Goal: Task Accomplishment & Management: Use online tool/utility

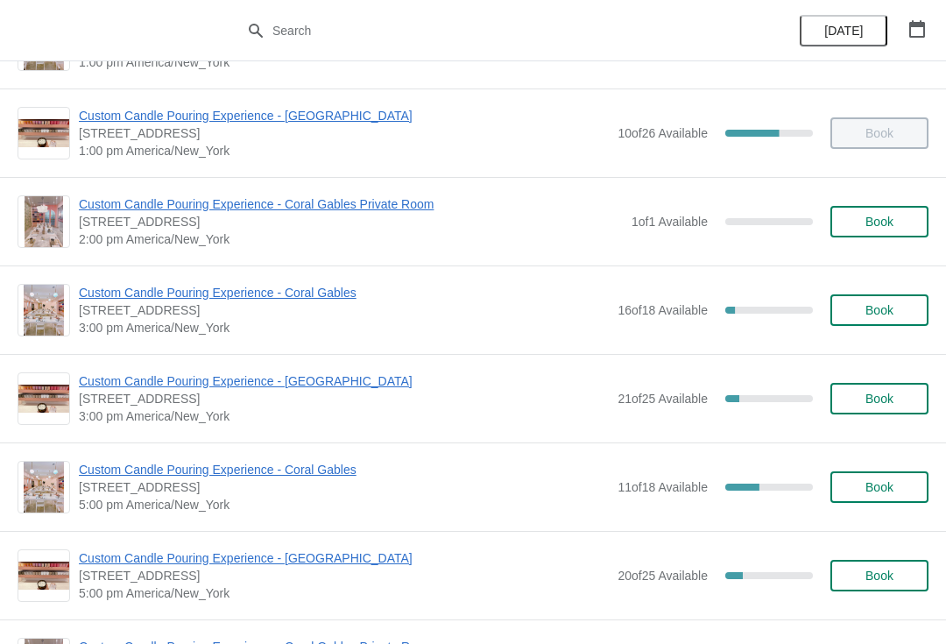
scroll to position [426, 0]
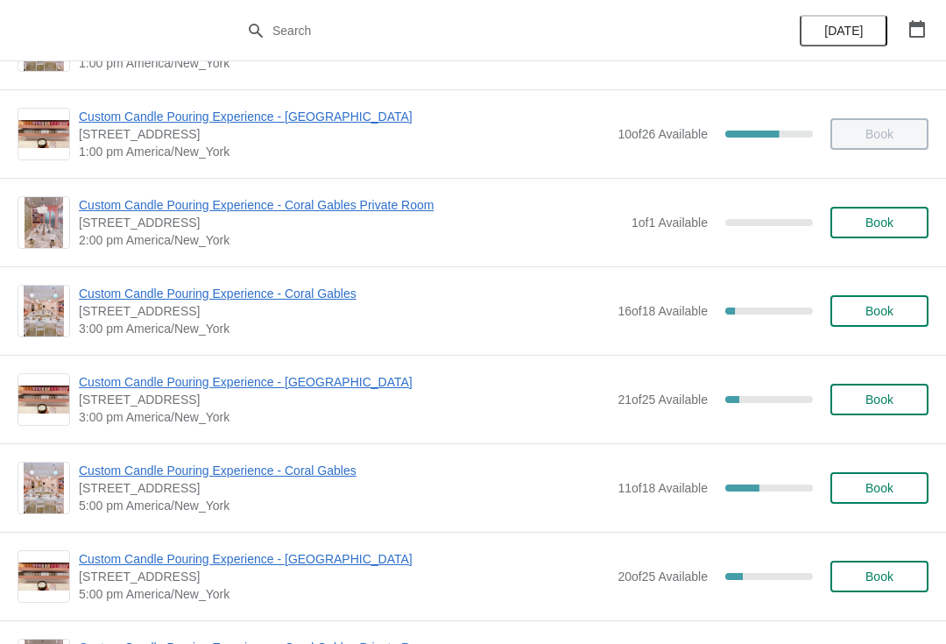
click at [136, 280] on div "Custom Candle Pouring Experience - Coral Gables [STREET_ADDRESS] 3:00 pm Americ…" at bounding box center [473, 310] width 946 height 89
click at [149, 288] on span "Custom Candle Pouring Experience - Coral Gables" at bounding box center [344, 294] width 530 height 18
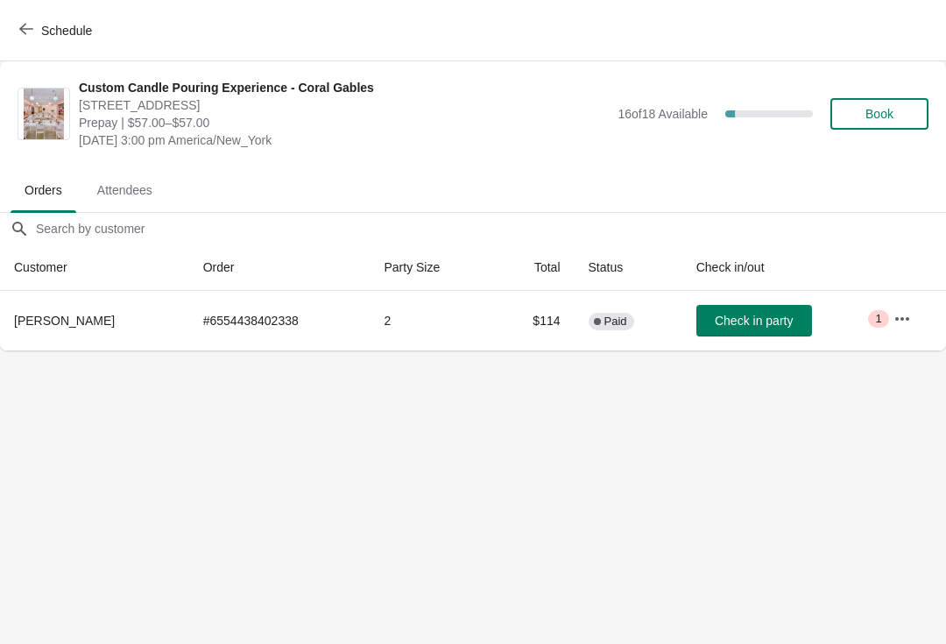
click at [912, 269] on th at bounding box center [913, 268] width 67 height 46
click at [909, 312] on icon "button" at bounding box center [903, 319] width 18 height 18
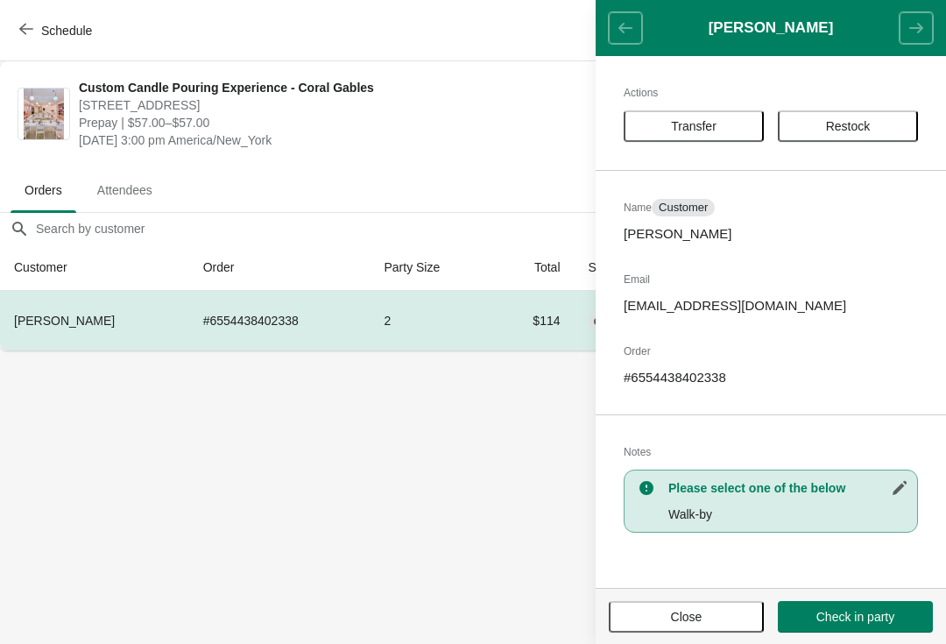
click at [682, 115] on button "Transfer" at bounding box center [694, 126] width 140 height 32
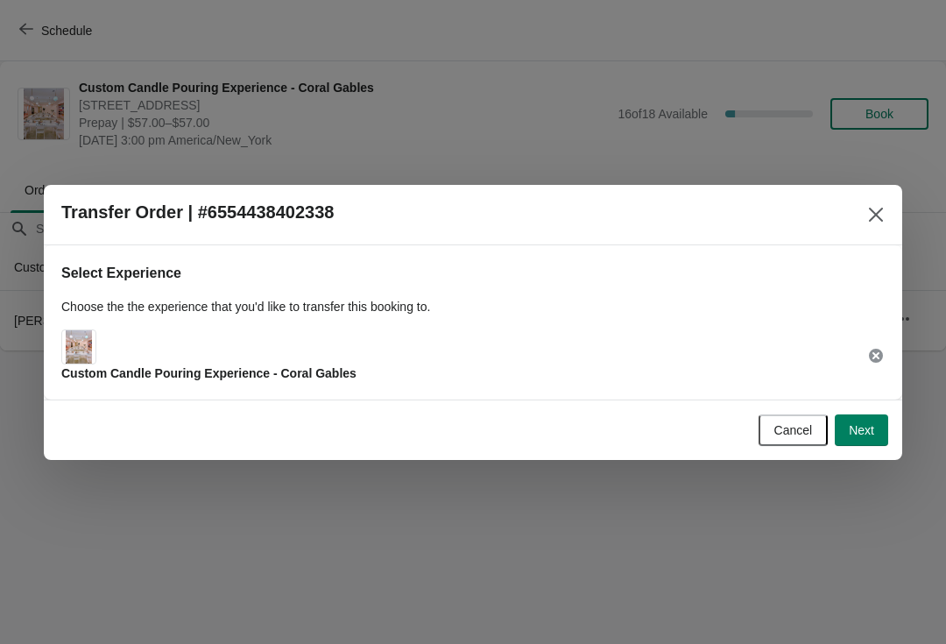
click at [870, 430] on span "Next" at bounding box center [861, 430] width 25 height 14
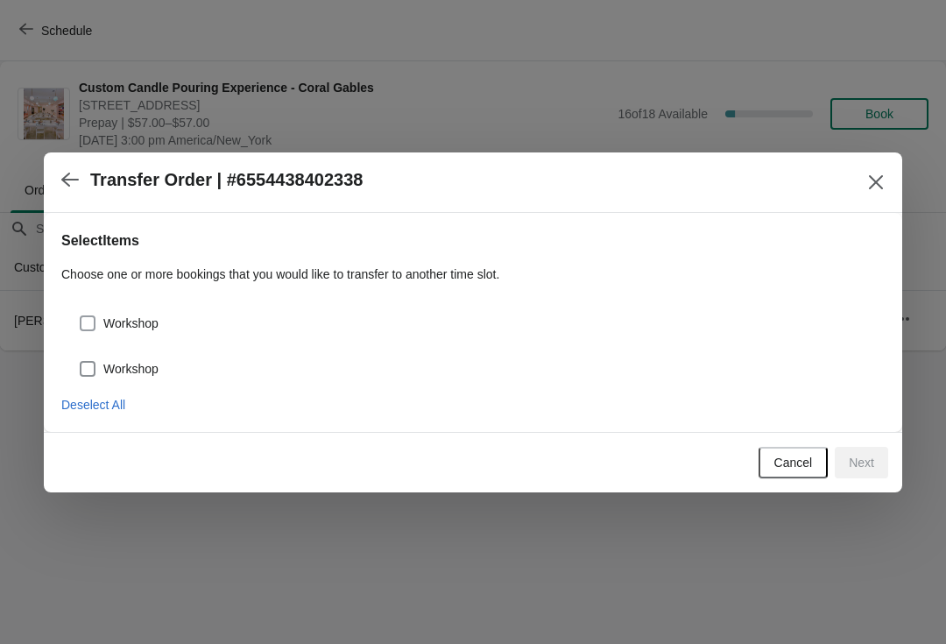
click at [145, 328] on span "Workshop" at bounding box center [130, 324] width 55 height 18
click at [81, 316] on input "Workshop" at bounding box center [80, 315] width 1 height 1
checkbox input "true"
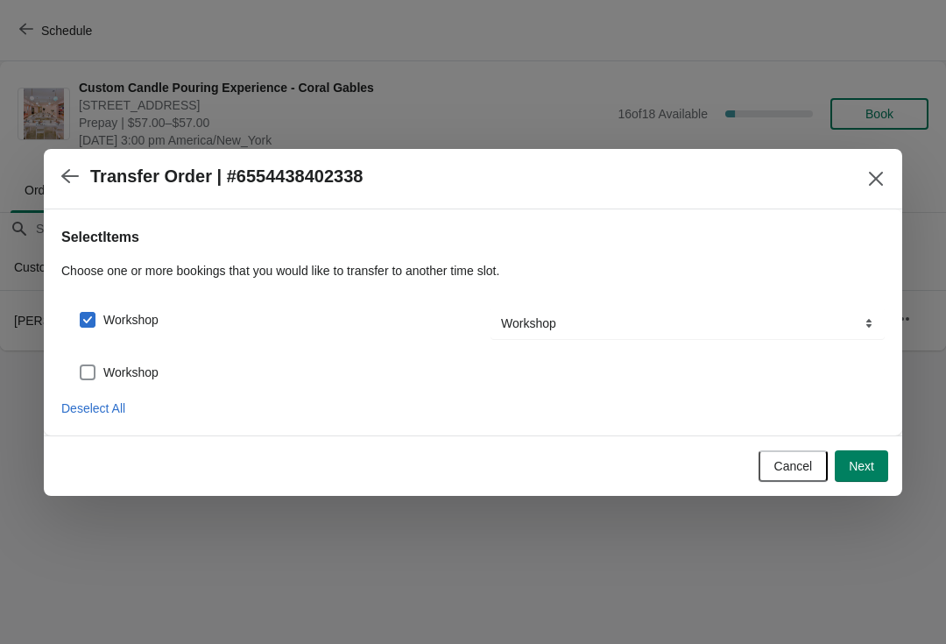
click at [148, 367] on span "Workshop" at bounding box center [130, 373] width 55 height 18
click at [81, 365] on input "Workshop" at bounding box center [80, 365] width 1 height 1
checkbox input "true"
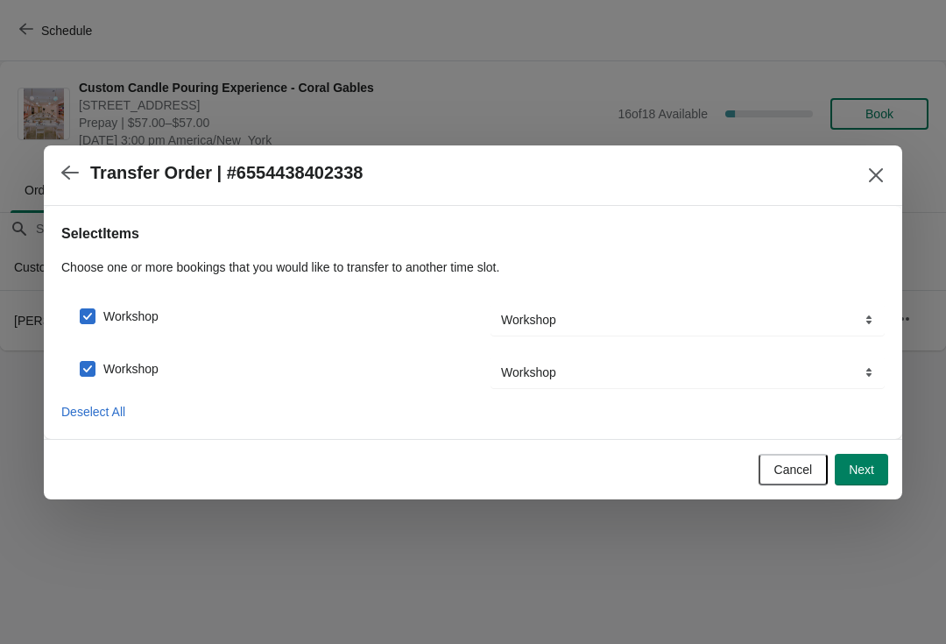
click at [878, 462] on button "Next" at bounding box center [861, 470] width 53 height 32
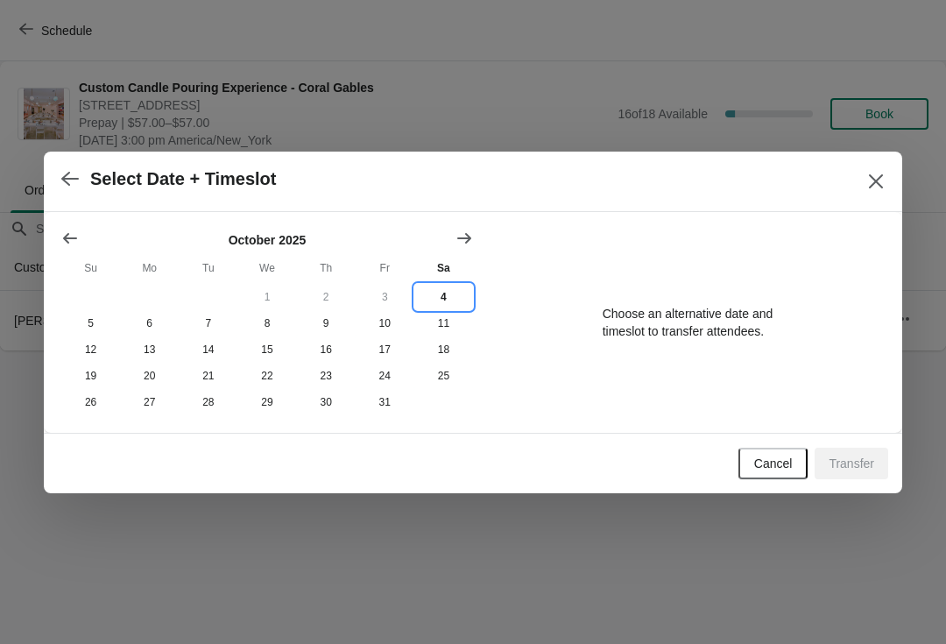
click at [447, 288] on button "4" at bounding box center [444, 297] width 59 height 26
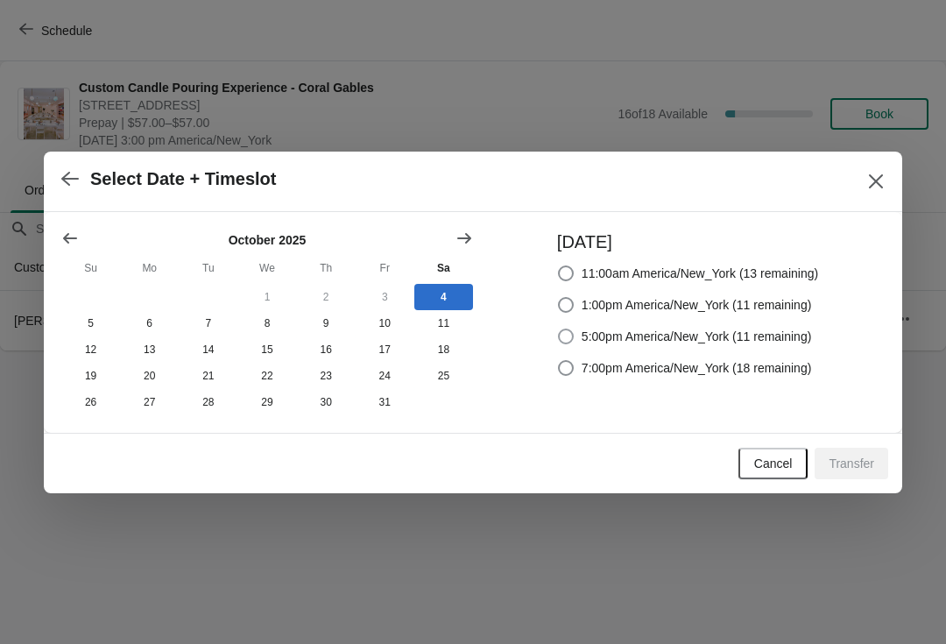
click at [652, 337] on span "5:00pm America/New_York (11 remaining)" at bounding box center [697, 337] width 230 height 18
click at [559, 330] on input "5:00pm America/New_York (11 remaining)" at bounding box center [558, 329] width 1 height 1
radio input "true"
click at [867, 450] on button "Transfer" at bounding box center [852, 464] width 74 height 32
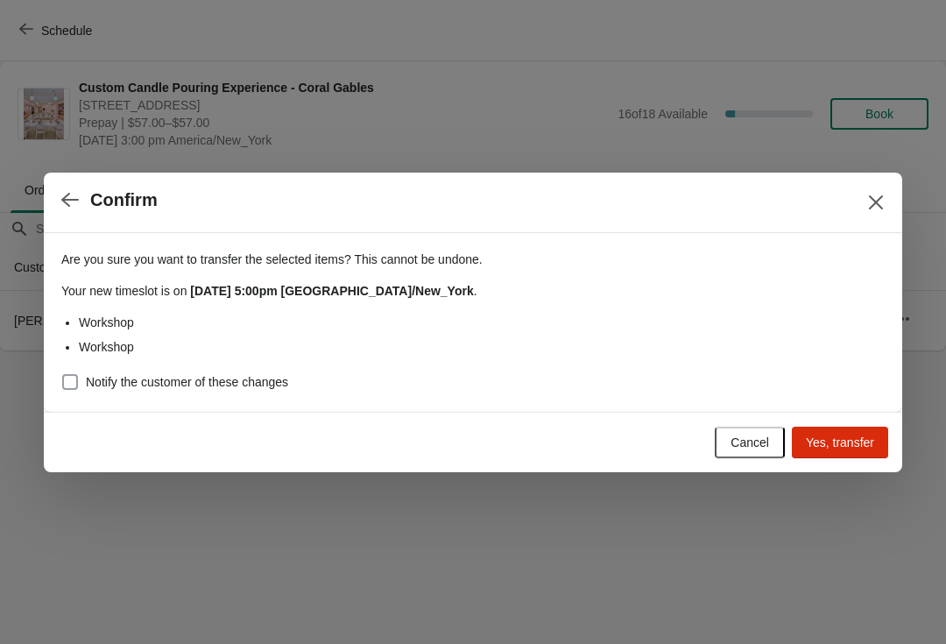
click at [118, 384] on span "Notify the customer of these changes" at bounding box center [187, 382] width 202 height 18
click at [63, 375] on input "Notify the customer of these changes" at bounding box center [62, 374] width 1 height 1
checkbox input "true"
click at [882, 477] on div at bounding box center [473, 322] width 946 height 644
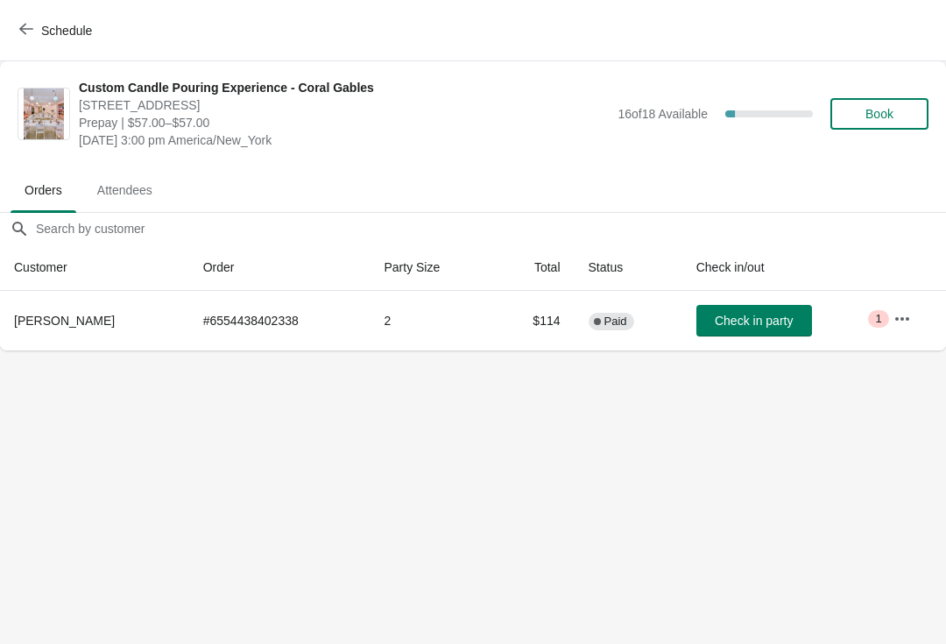
click at [852, 435] on body "Schedule Custom Candle Pouring Experience - Coral Gables [STREET_ADDRESS] Prepa…" at bounding box center [473, 322] width 946 height 644
click at [29, 39] on button "Schedule" at bounding box center [57, 31] width 97 height 32
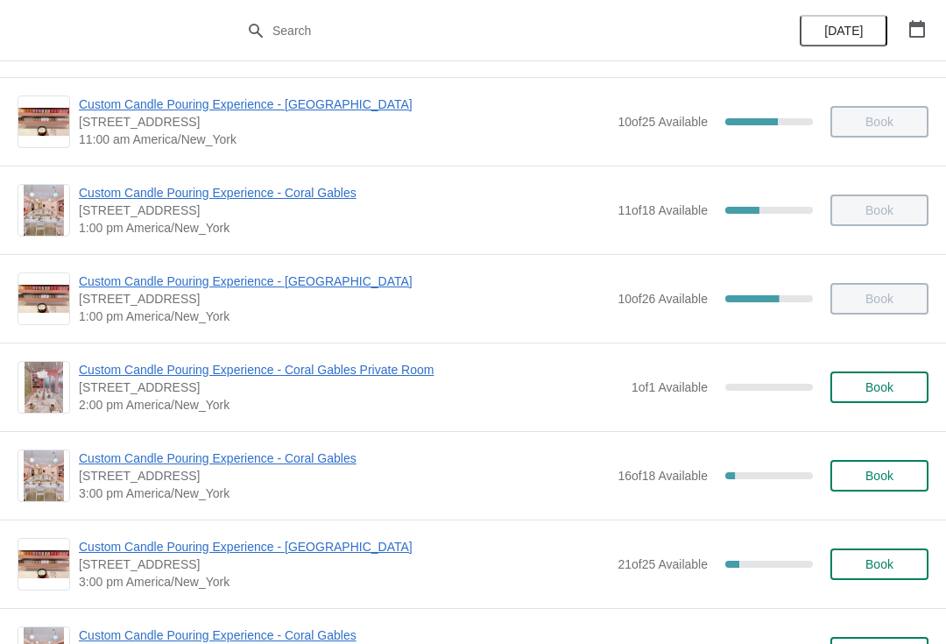
scroll to position [305, 0]
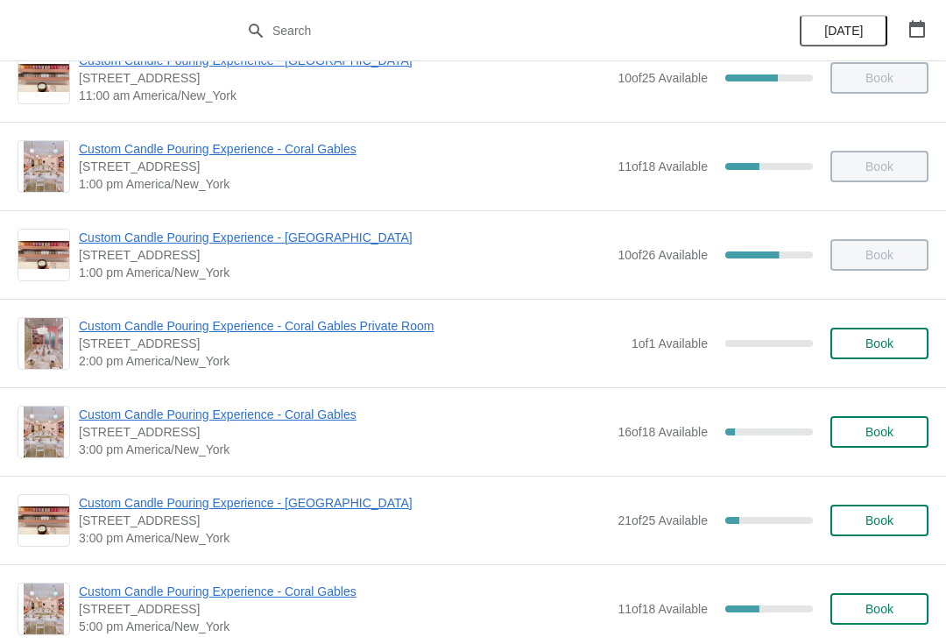
click at [104, 406] on span "Custom Candle Pouring Experience - Coral Gables" at bounding box center [344, 415] width 530 height 18
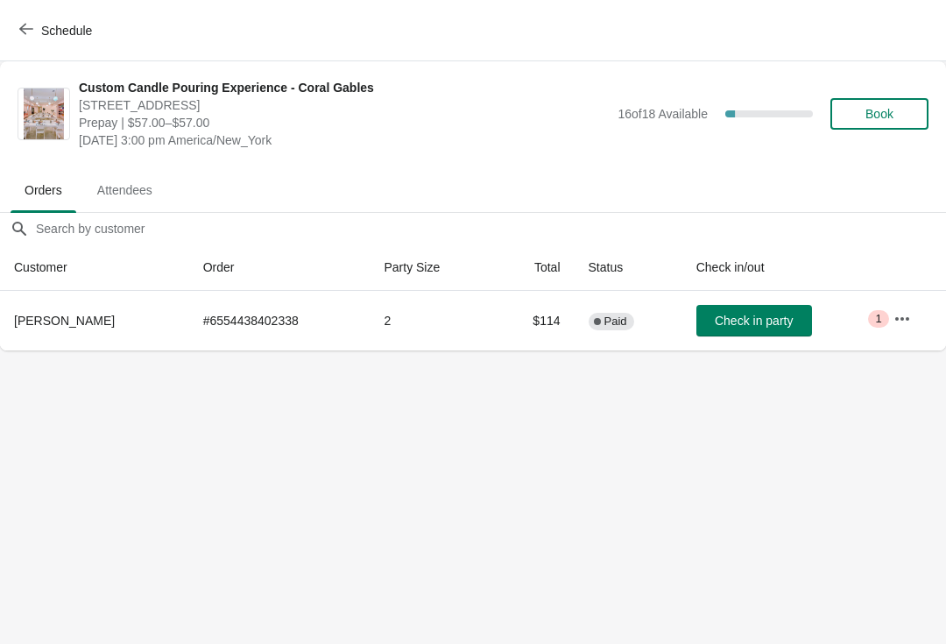
click at [903, 327] on icon "button" at bounding box center [903, 319] width 18 height 18
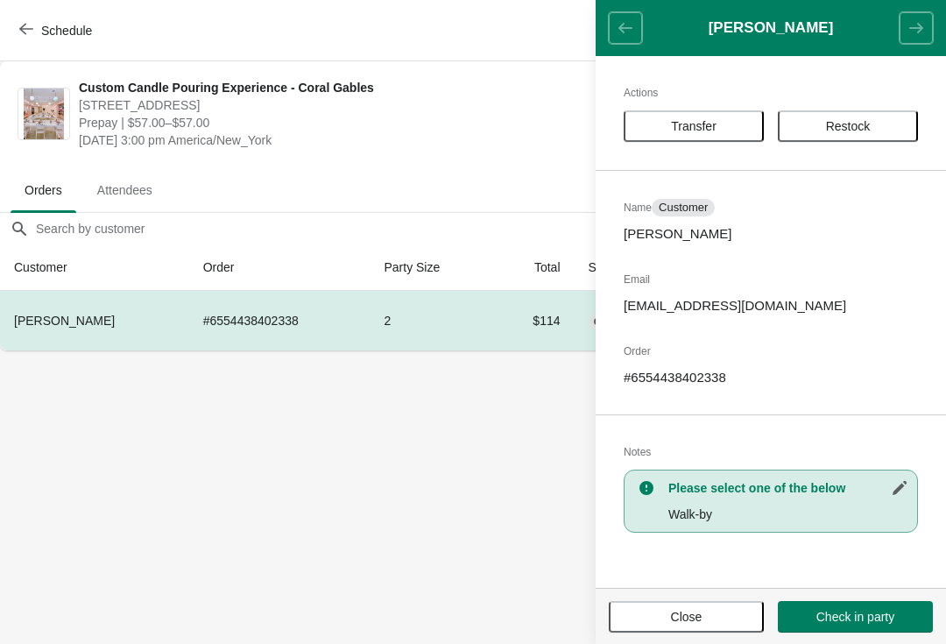
click at [696, 123] on span "Transfer" at bounding box center [694, 126] width 46 height 14
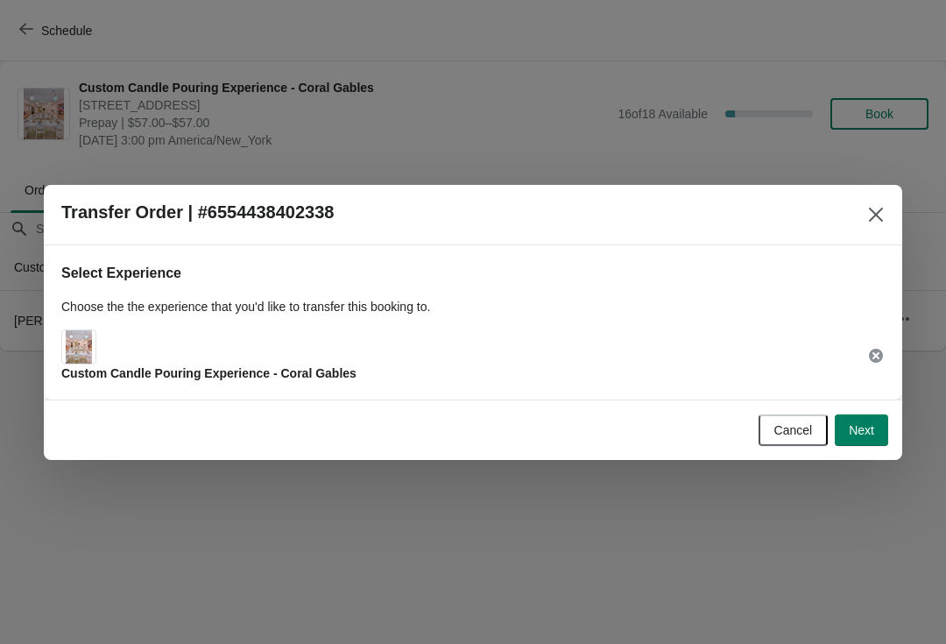
click at [877, 436] on button "Next" at bounding box center [861, 431] width 53 height 32
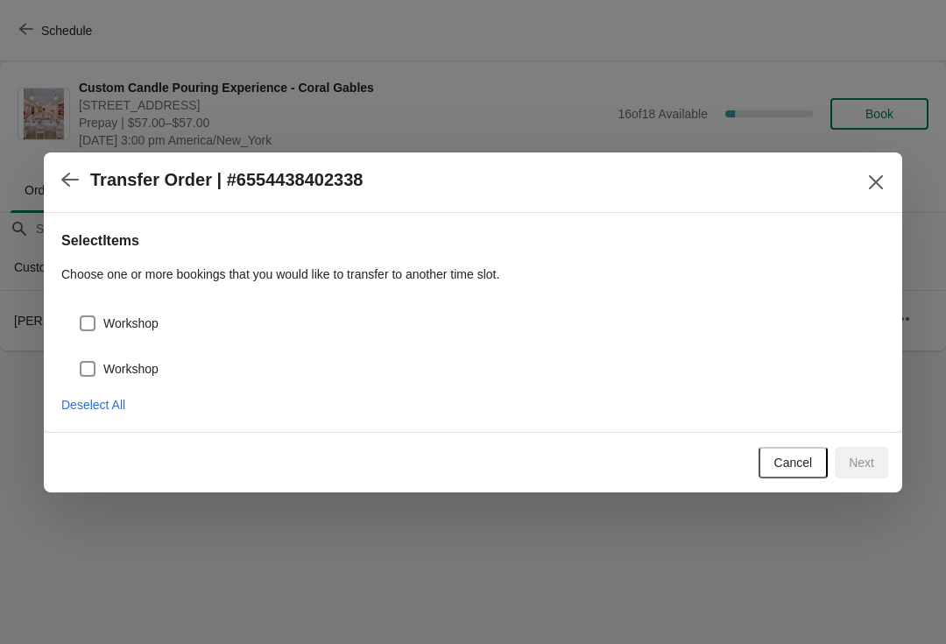
click at [75, 308] on div "Workshop" at bounding box center [473, 316] width 824 height 39
click at [95, 319] on span at bounding box center [88, 323] width 16 height 16
click at [81, 316] on input "Workshop" at bounding box center [80, 315] width 1 height 1
checkbox input "true"
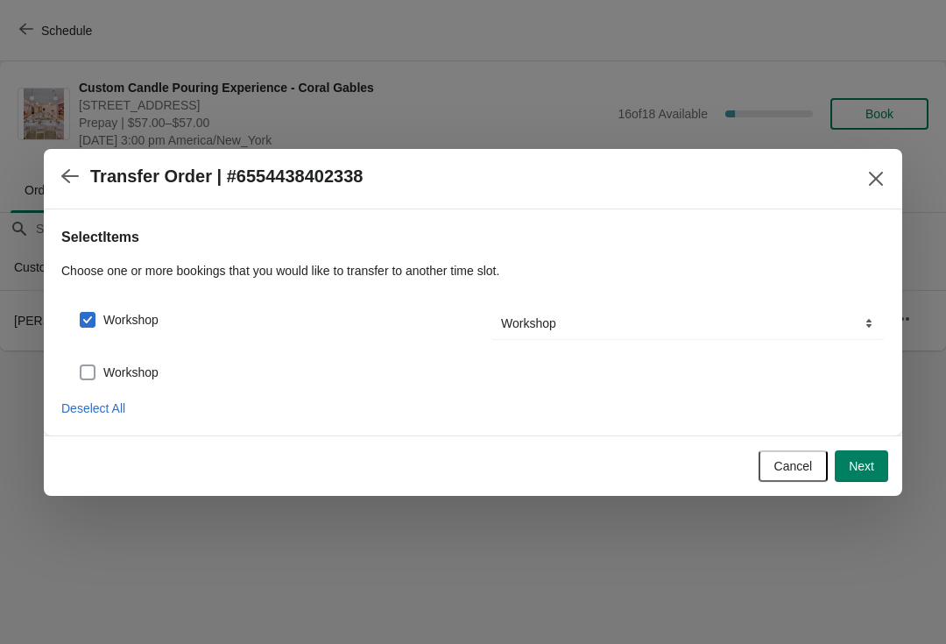
click at [90, 365] on span at bounding box center [88, 373] width 16 height 16
click at [81, 365] on input "Workshop" at bounding box center [80, 365] width 1 height 1
checkbox input "true"
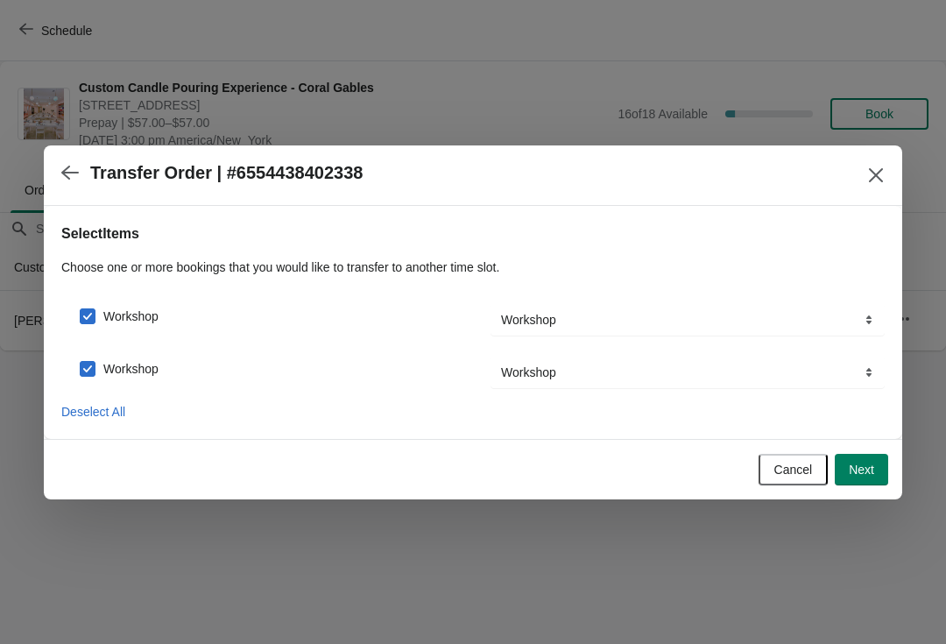
click at [872, 471] on span "Next" at bounding box center [861, 470] width 25 height 14
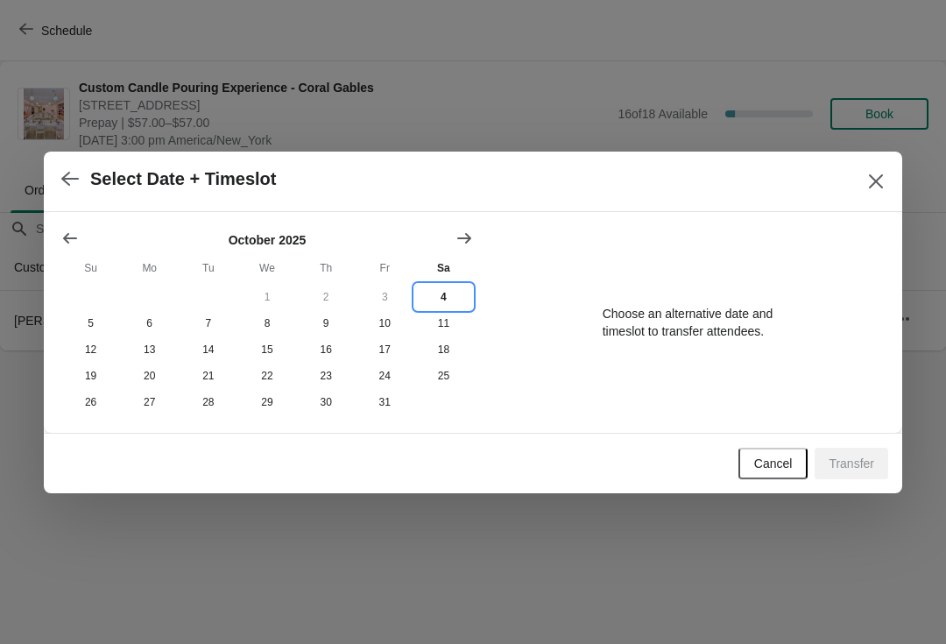
click at [456, 295] on button "4" at bounding box center [444, 297] width 59 height 26
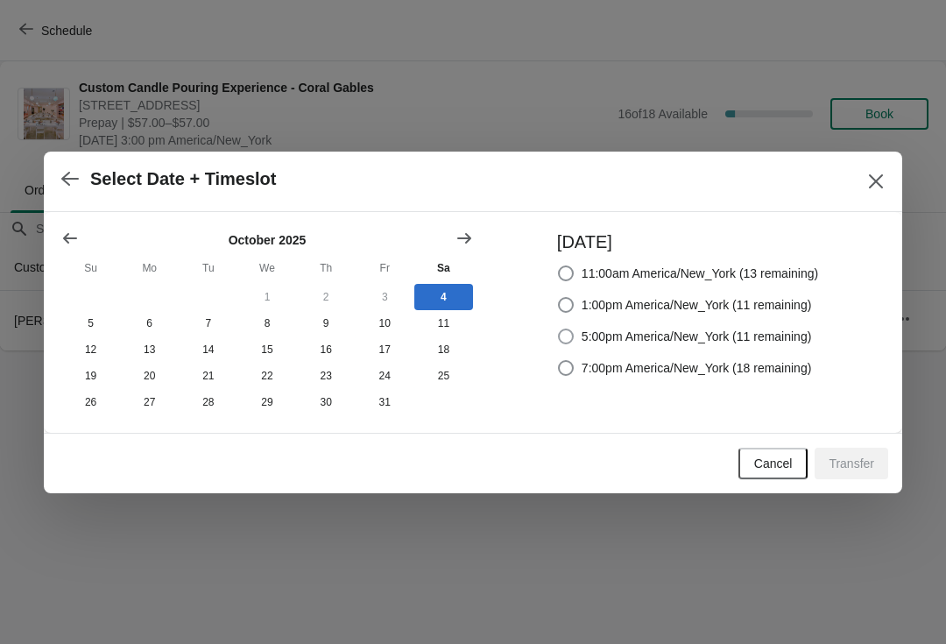
click at [631, 331] on span "5:00pm America/New_York (11 remaining)" at bounding box center [697, 337] width 230 height 18
click at [559, 330] on input "5:00pm America/New_York (11 remaining)" at bounding box center [558, 329] width 1 height 1
radio input "true"
click at [859, 461] on span "Transfer" at bounding box center [852, 464] width 46 height 14
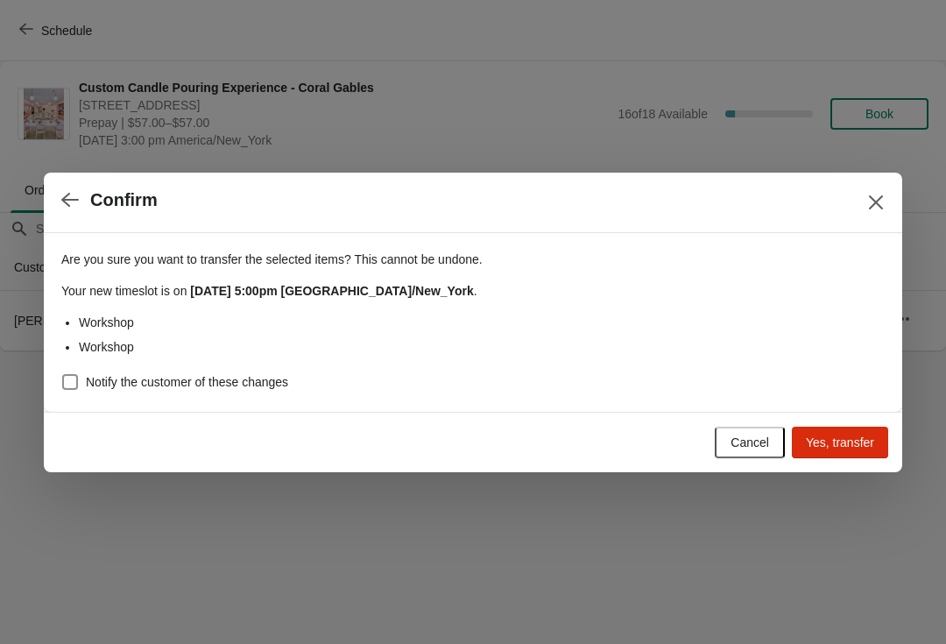
click at [89, 373] on span "Notify the customer of these changes" at bounding box center [187, 382] width 202 height 18
click at [63, 374] on input "Notify the customer of these changes" at bounding box center [62, 374] width 1 height 1
checkbox input "true"
click at [851, 436] on span "Yes, transfer" at bounding box center [840, 443] width 68 height 14
